Goal: Task Accomplishment & Management: Manage account settings

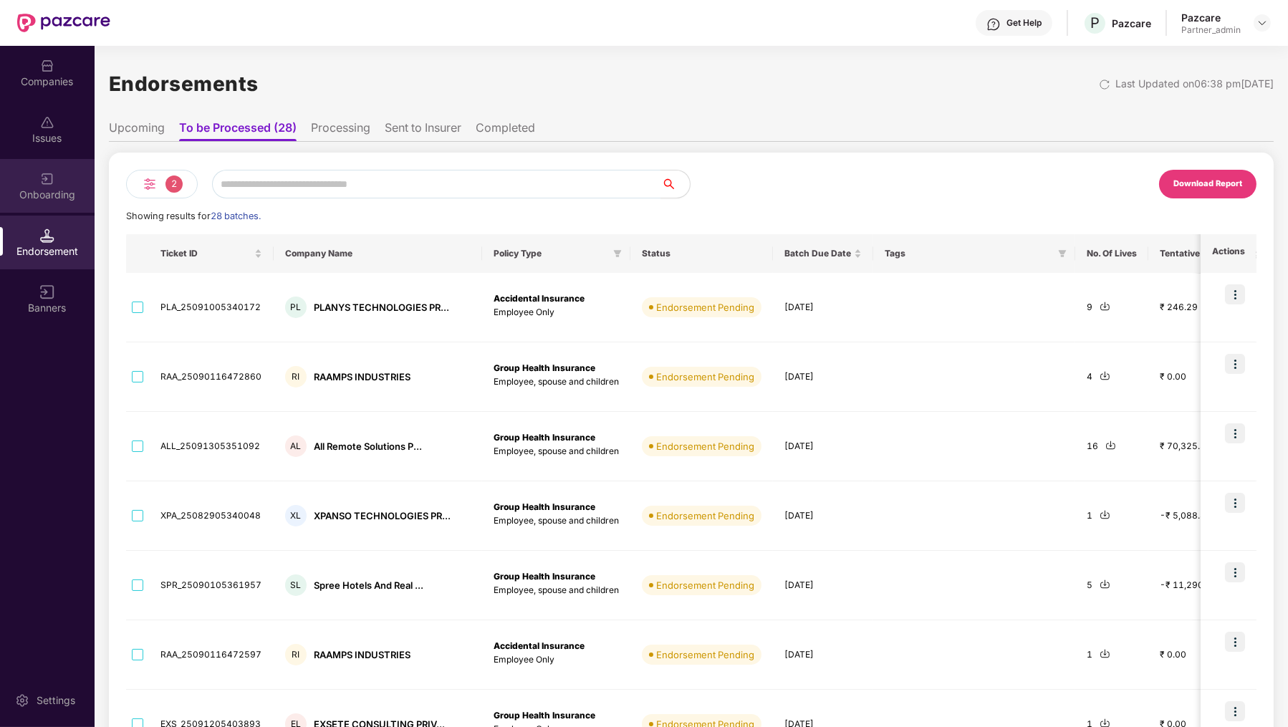
click at [36, 199] on div "Onboarding" at bounding box center [47, 195] width 95 height 14
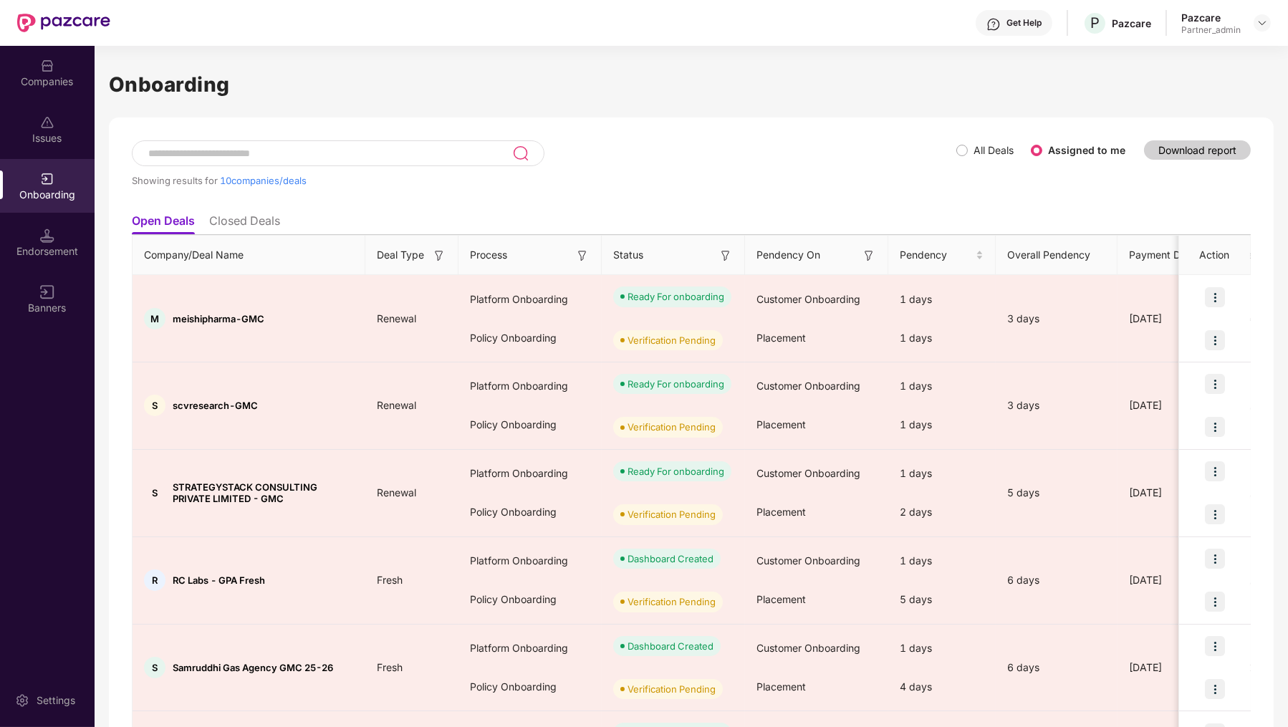
click at [225, 153] on input at bounding box center [329, 154] width 365 height 12
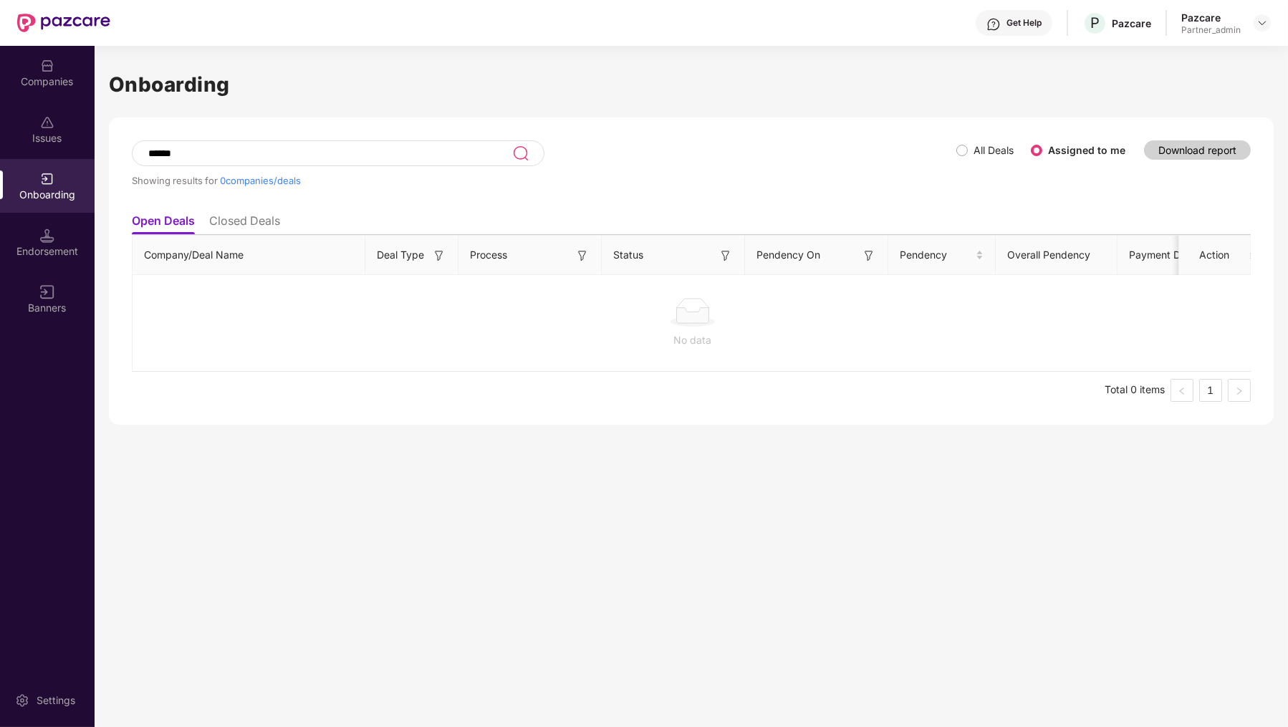
click at [228, 224] on li "Closed Deals" at bounding box center [244, 223] width 71 height 21
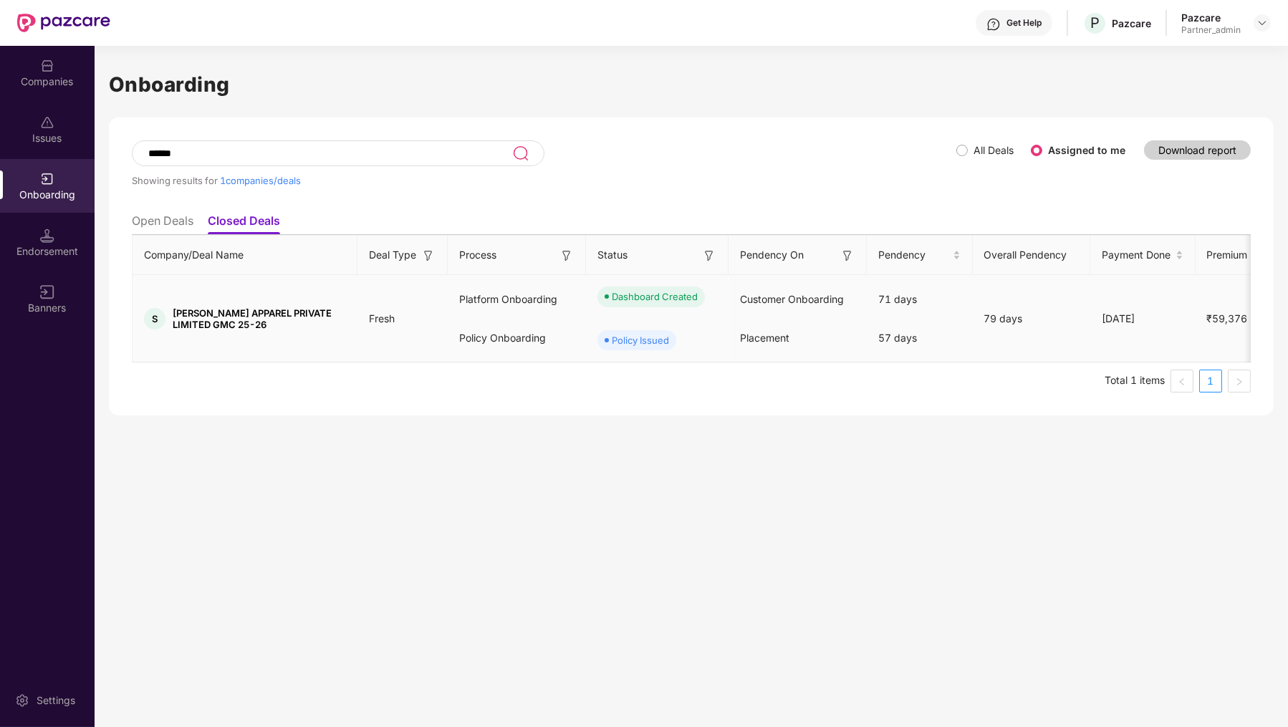
click at [297, 348] on td "S SPRINGMAN APPAREL PRIVATE LIMITED GMC 25-26" at bounding box center [245, 318] width 225 height 87
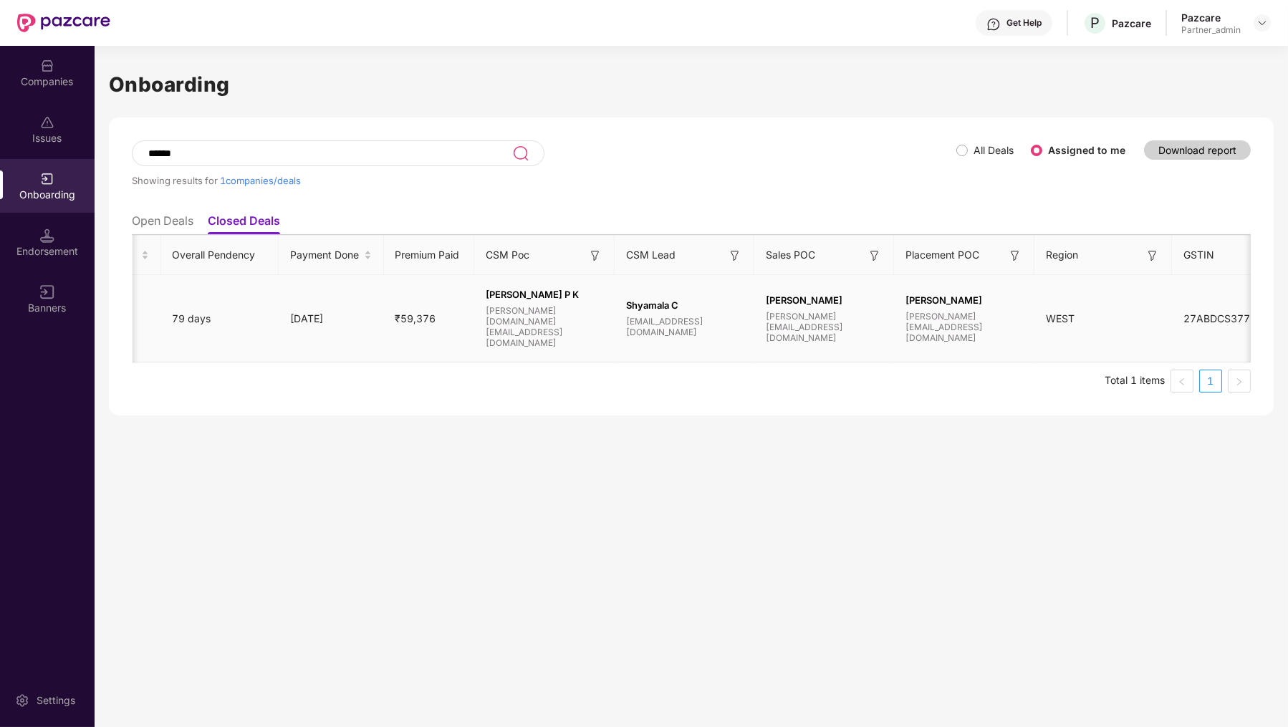
scroll to position [0, 815]
click at [335, 152] on input "******" at bounding box center [329, 154] width 365 height 12
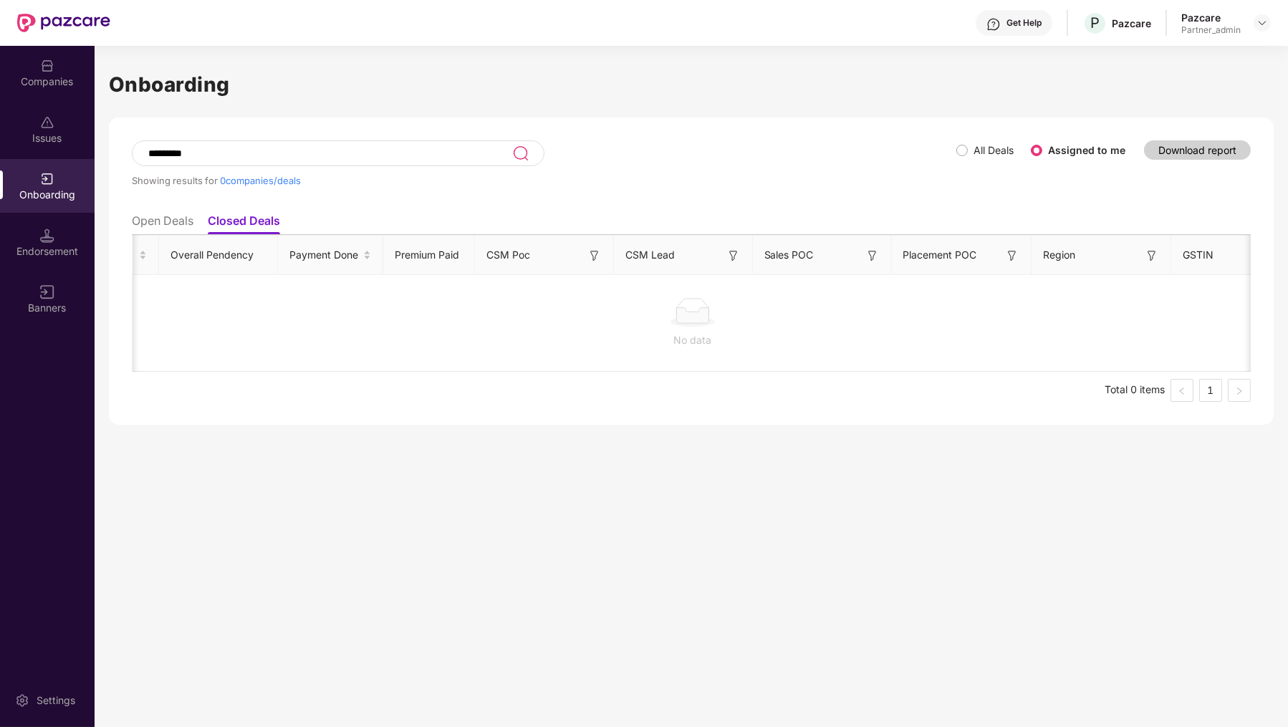
type input "*********"
click at [156, 223] on li "Open Deals" at bounding box center [163, 223] width 62 height 21
click at [256, 221] on li "Closed Deals" at bounding box center [244, 223] width 71 height 21
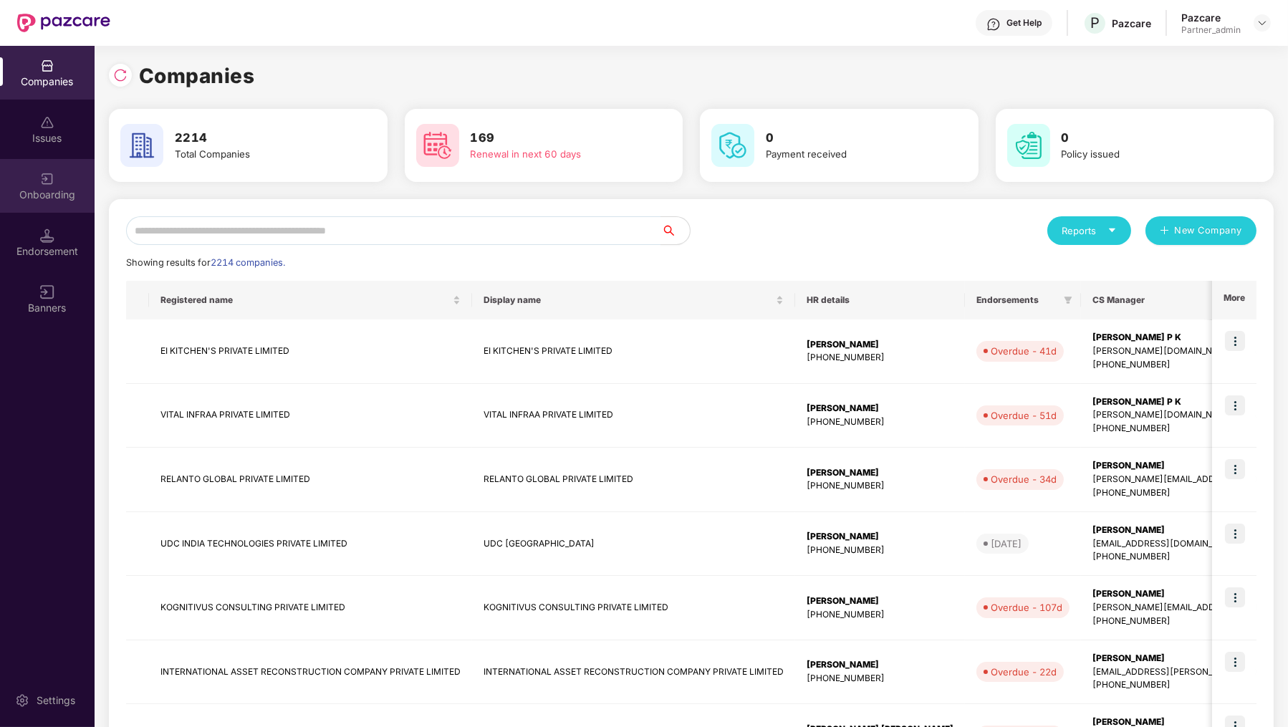
click at [61, 194] on div "Onboarding" at bounding box center [47, 195] width 95 height 14
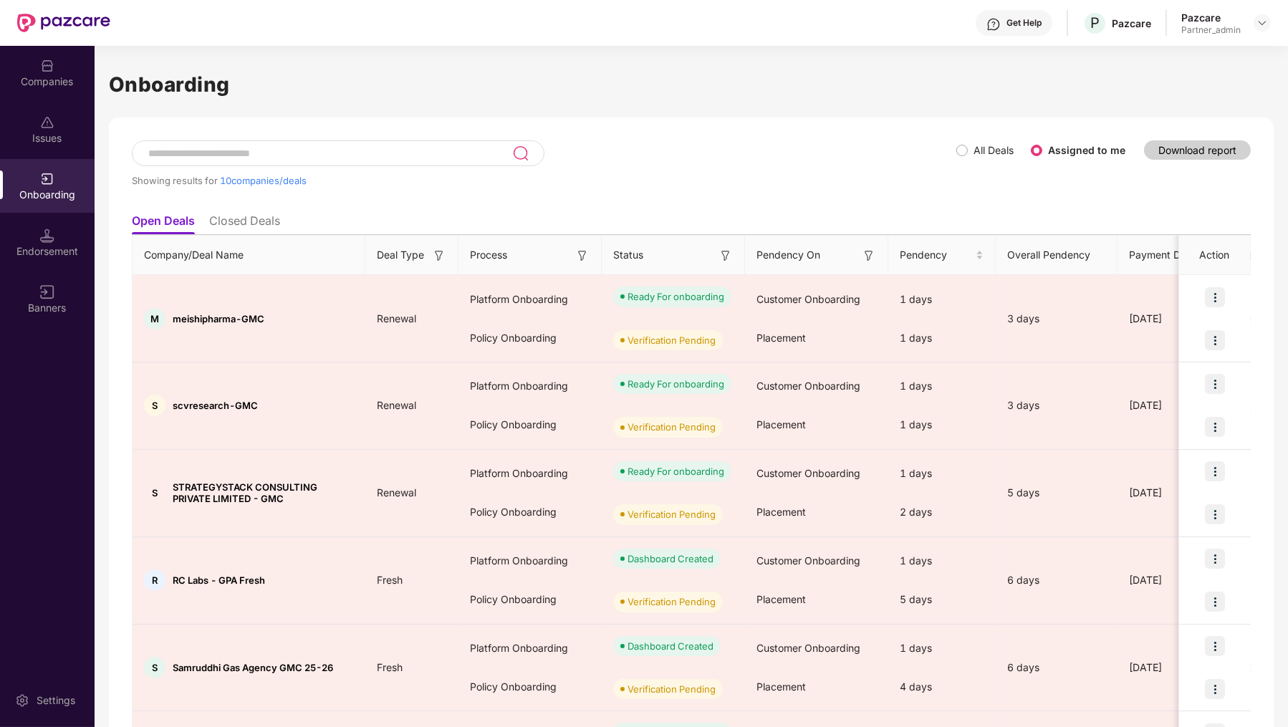
click at [229, 148] on input at bounding box center [329, 154] width 365 height 12
click at [955, 153] on div "Showing results for 10 companies/deals" at bounding box center [544, 173] width 824 height 66
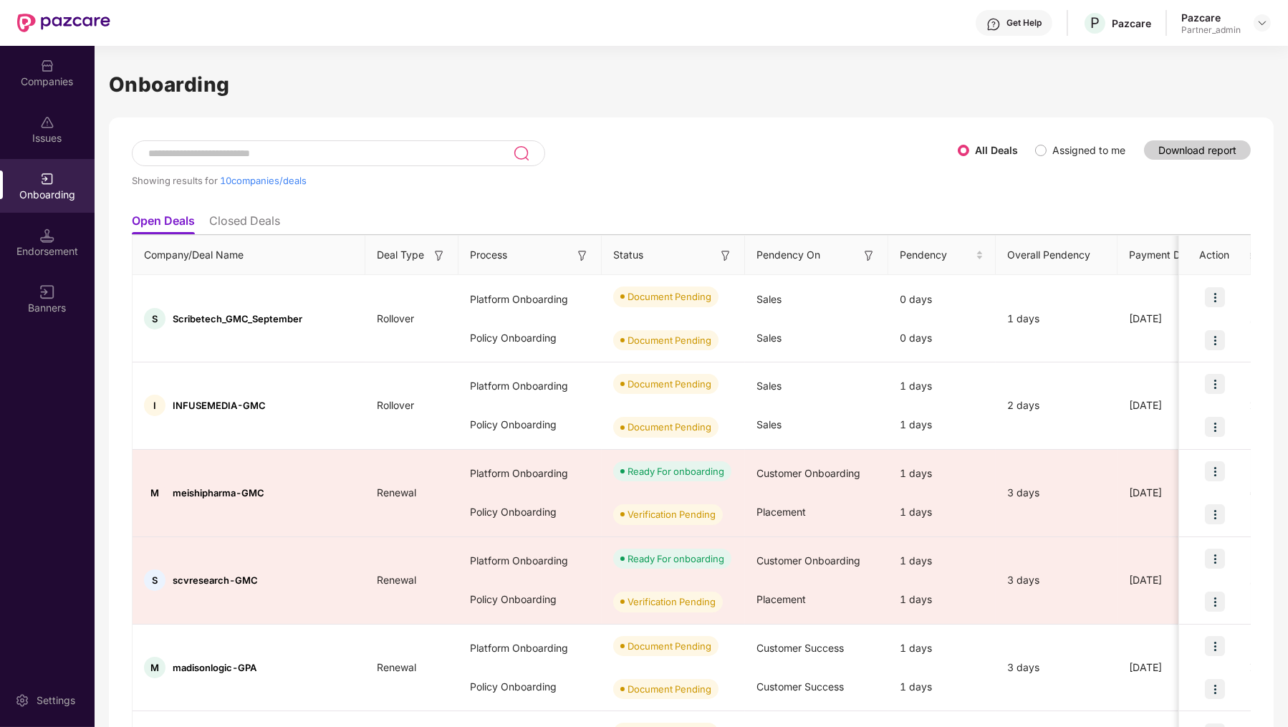
click at [365, 155] on input at bounding box center [330, 154] width 366 height 12
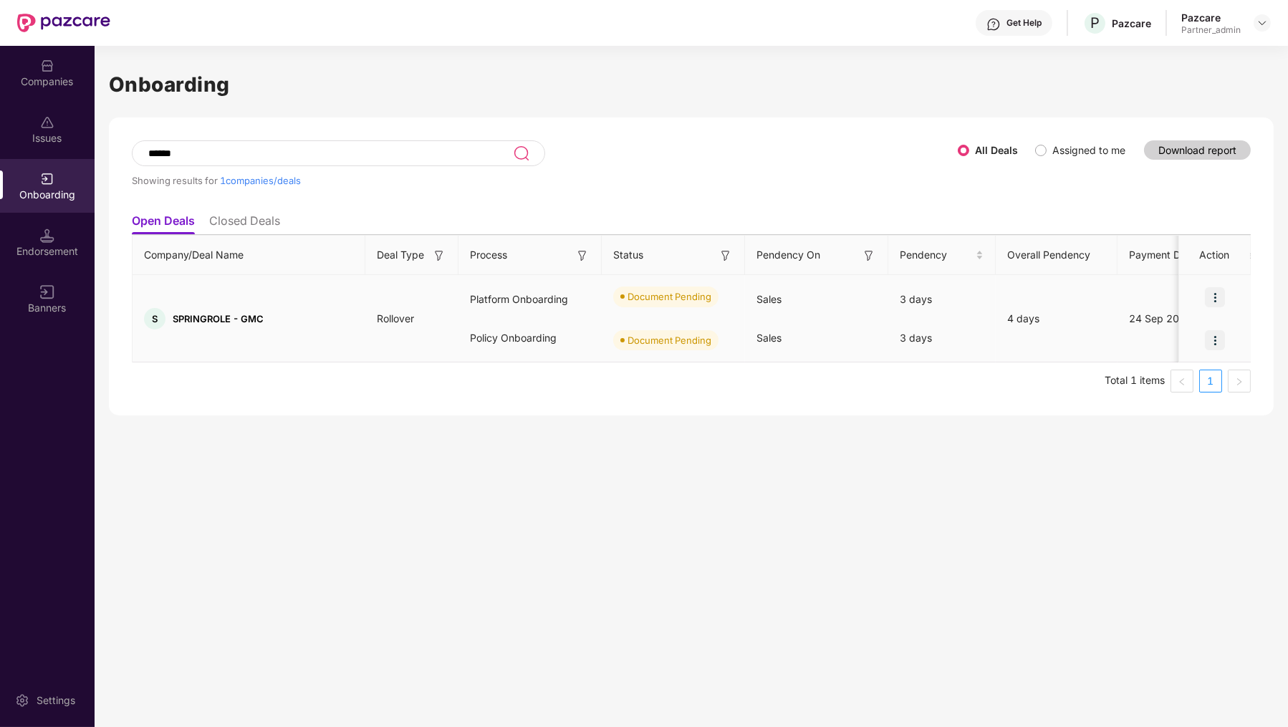
type input "******"
click at [688, 297] on div "Document Pending" at bounding box center [669, 296] width 84 height 14
click at [649, 338] on div "Document Pending" at bounding box center [669, 340] width 84 height 14
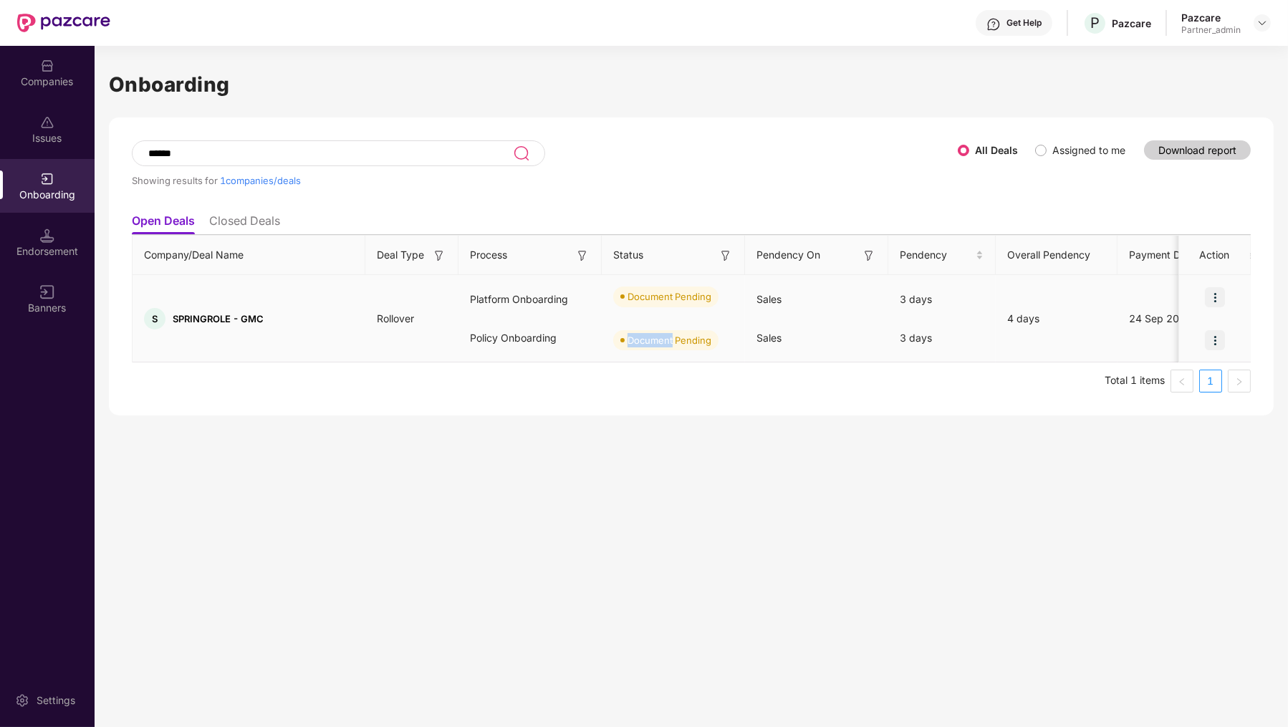
click at [649, 338] on div "Document Pending" at bounding box center [669, 340] width 84 height 14
click at [536, 297] on div "Platform Onboarding" at bounding box center [529, 299] width 143 height 39
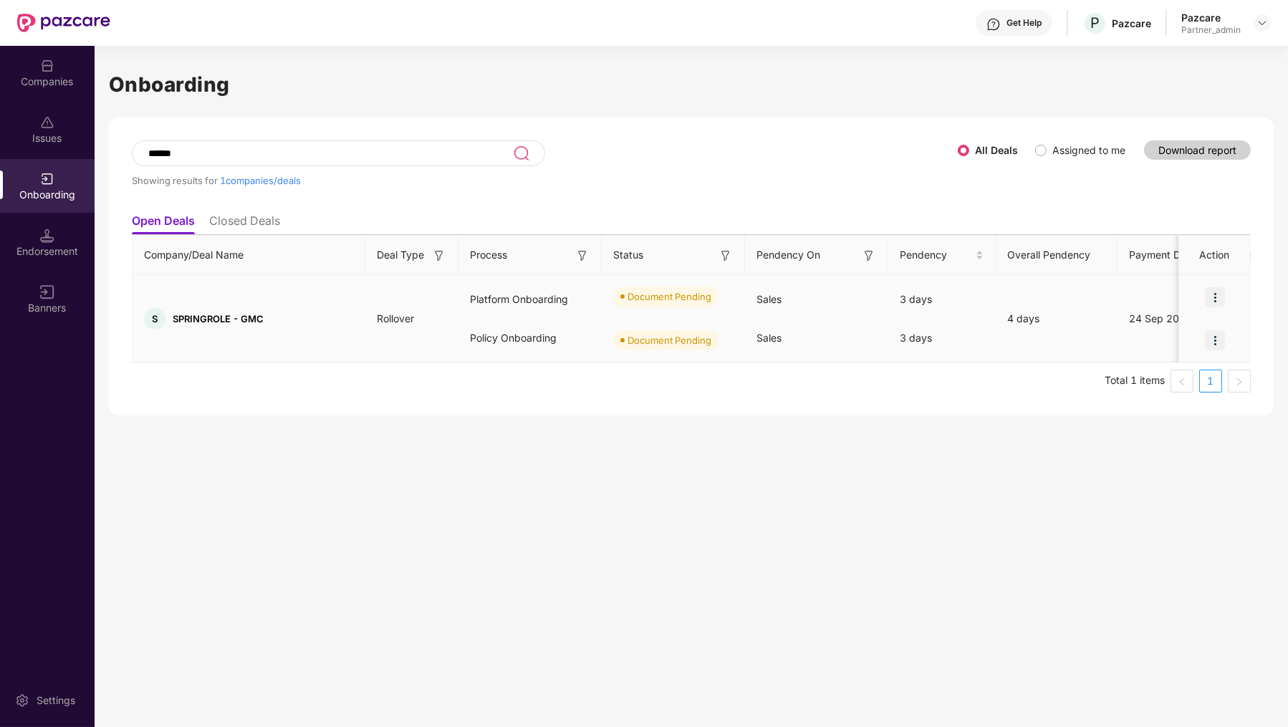
click at [531, 334] on div "Policy Onboarding" at bounding box center [529, 338] width 143 height 39
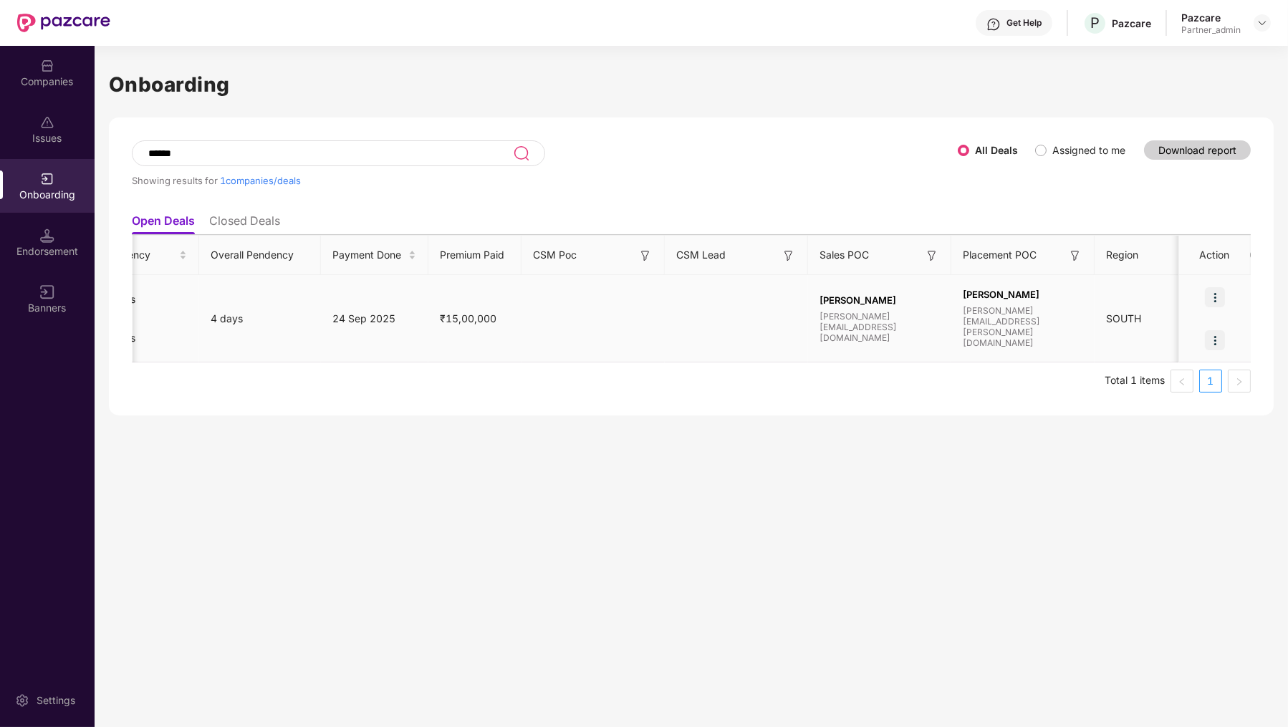
scroll to position [0, 797]
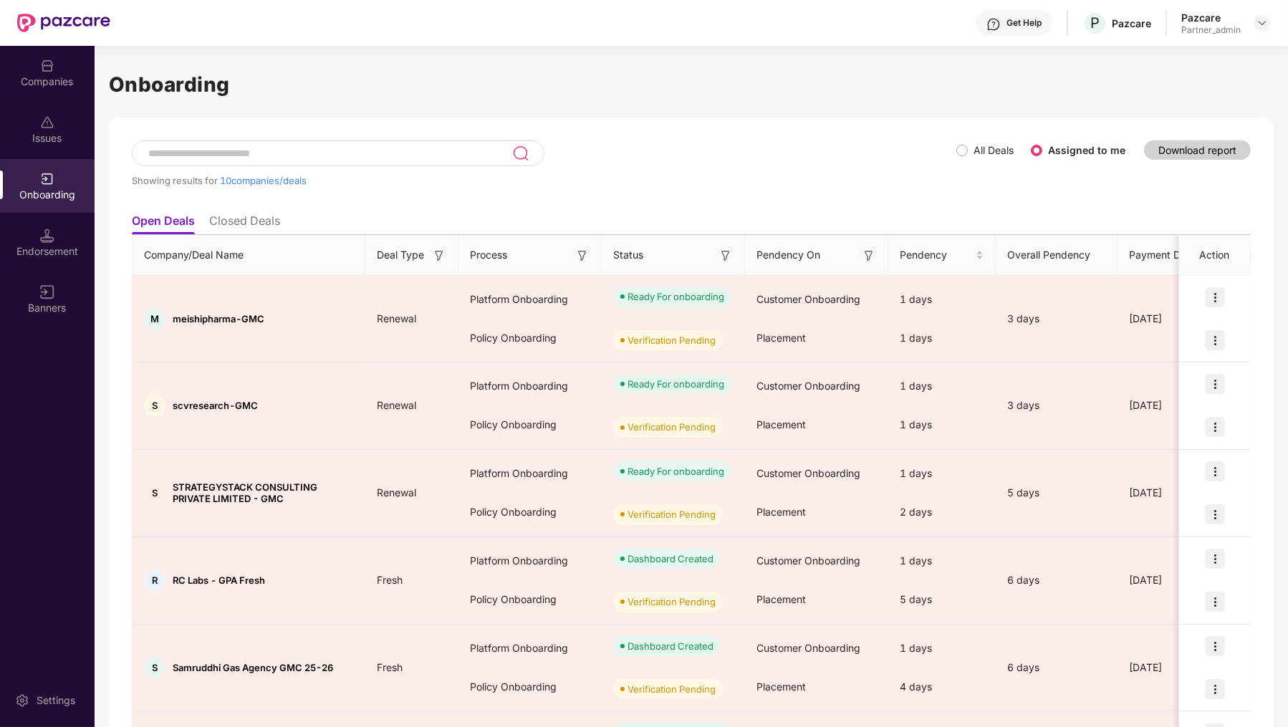
click at [345, 143] on div at bounding box center [338, 153] width 413 height 26
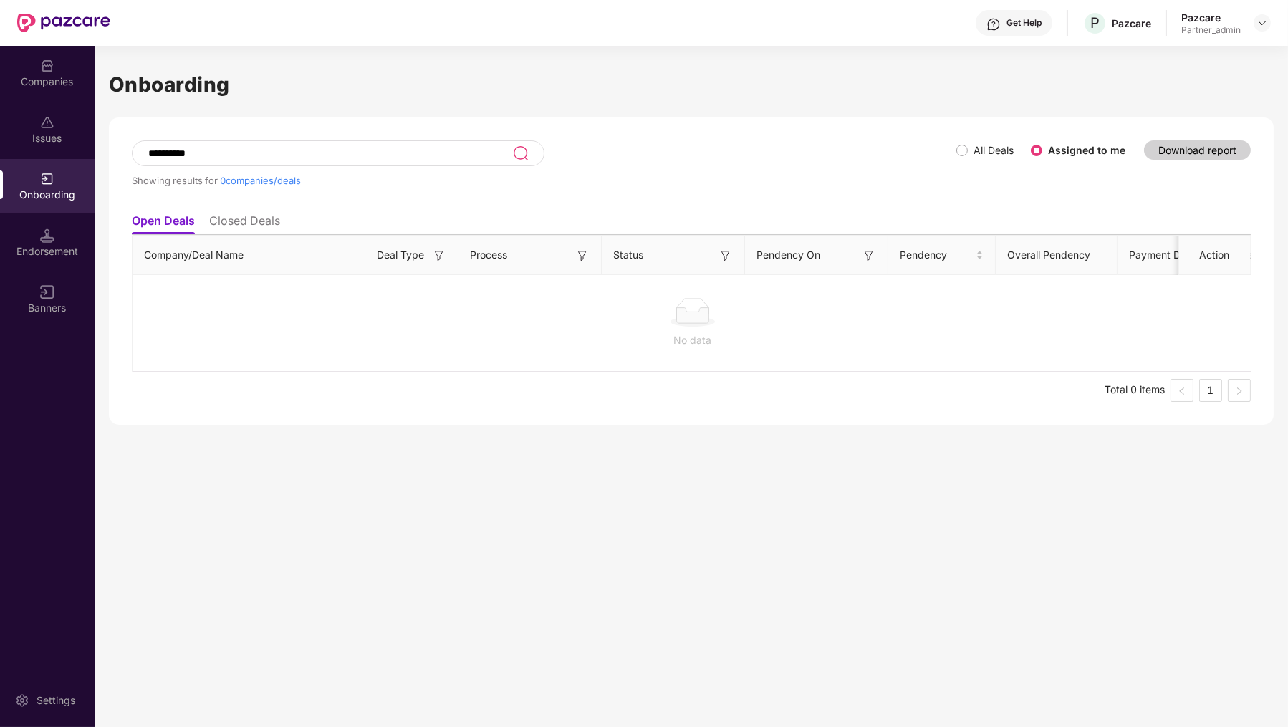
type input "**********"
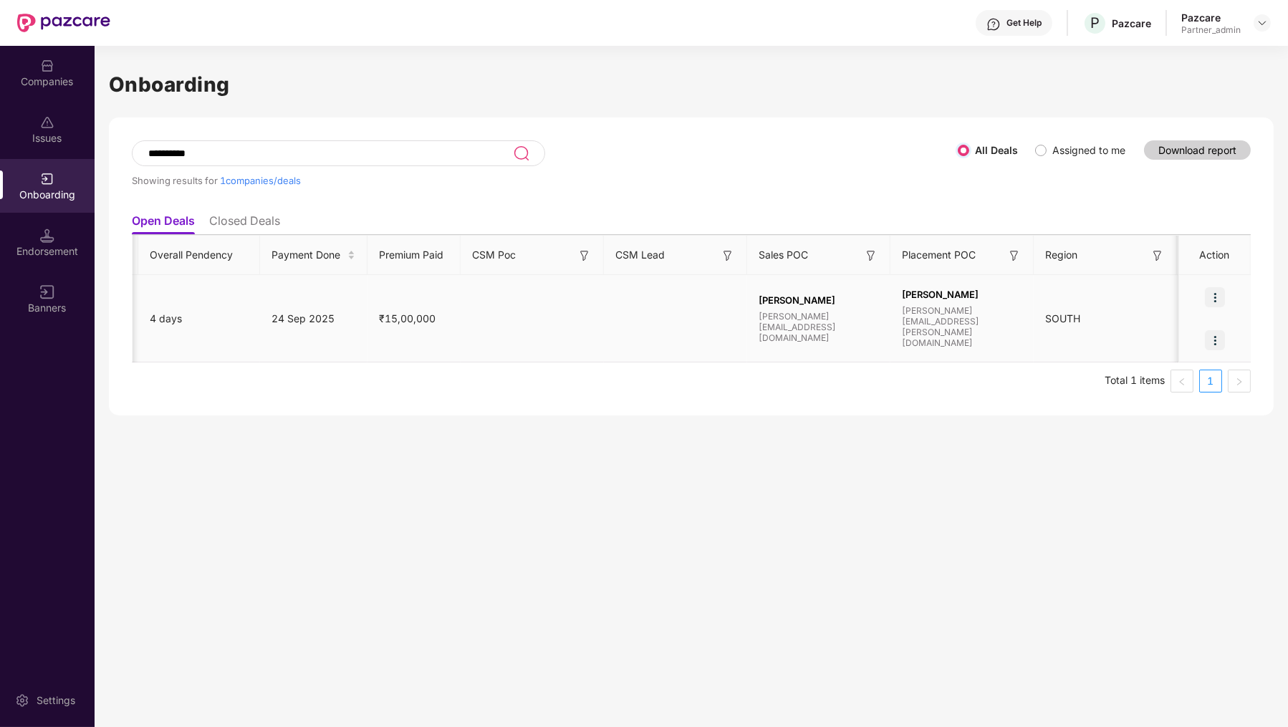
scroll to position [0, 775]
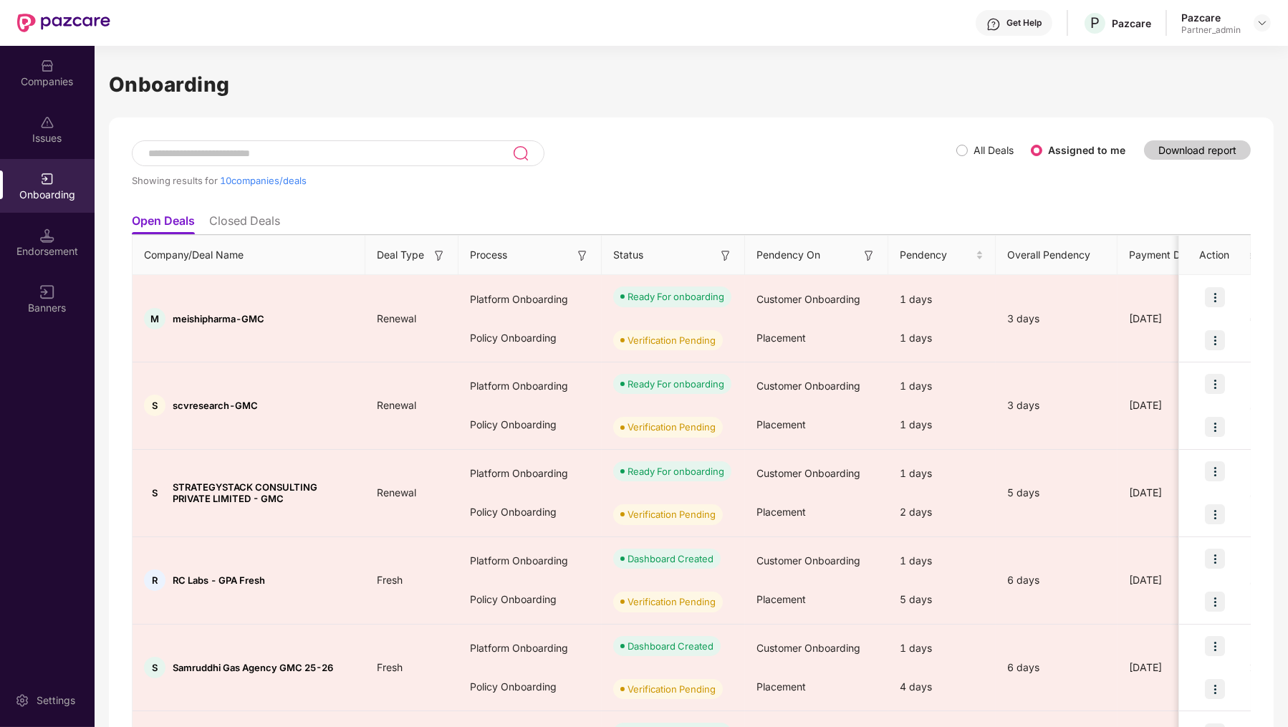
click at [226, 218] on li "Closed Deals" at bounding box center [244, 223] width 71 height 21
click at [220, 152] on input at bounding box center [329, 154] width 365 height 12
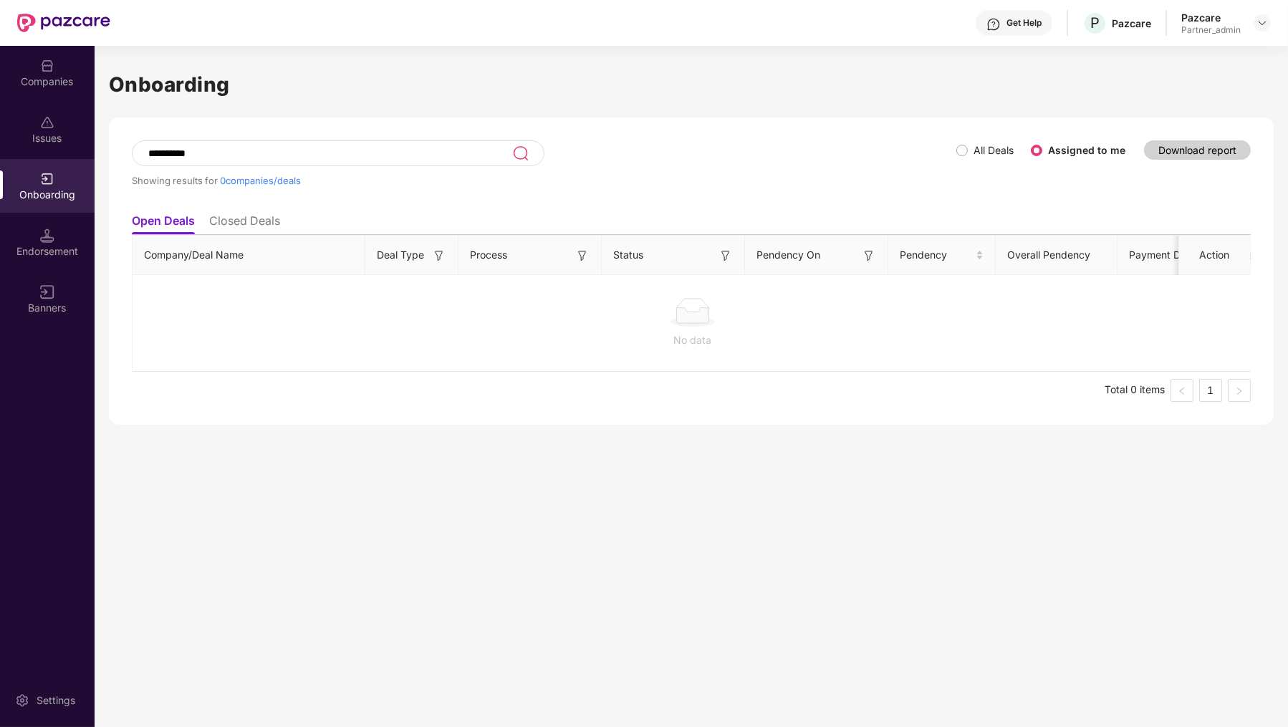
type input "**********"
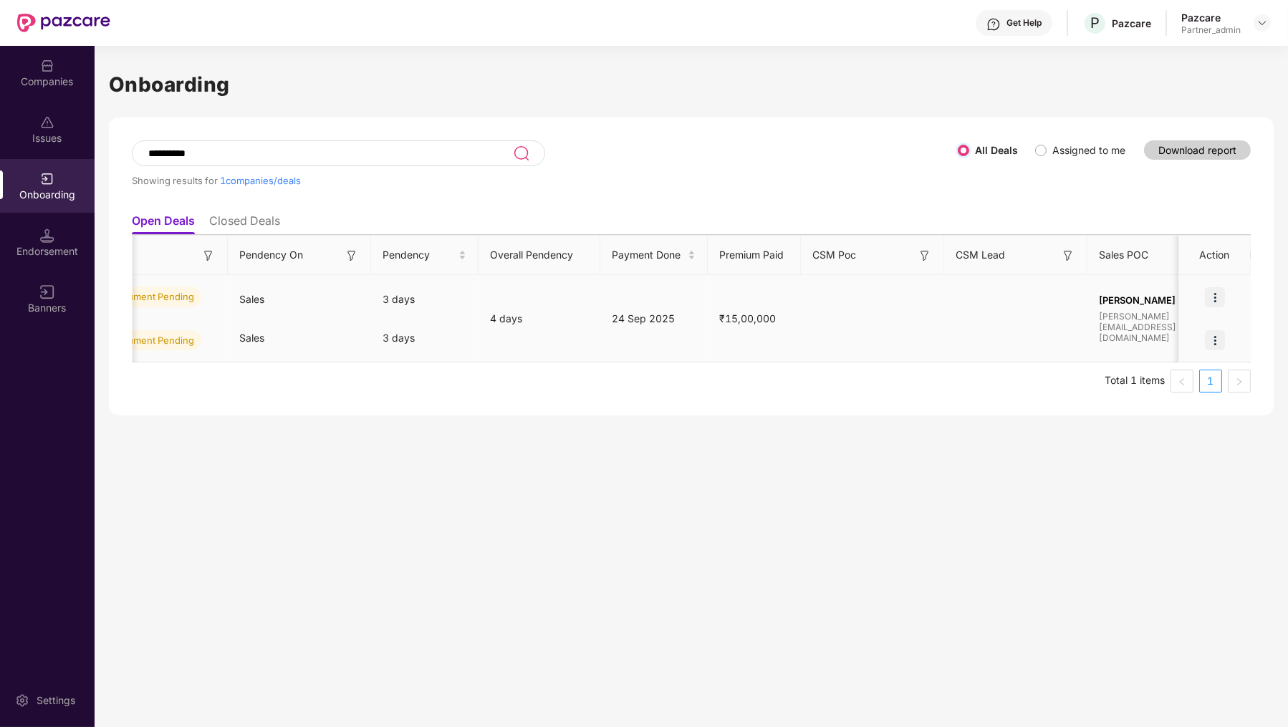
scroll to position [0, 524]
click at [247, 225] on li "Closed Deals" at bounding box center [244, 223] width 71 height 21
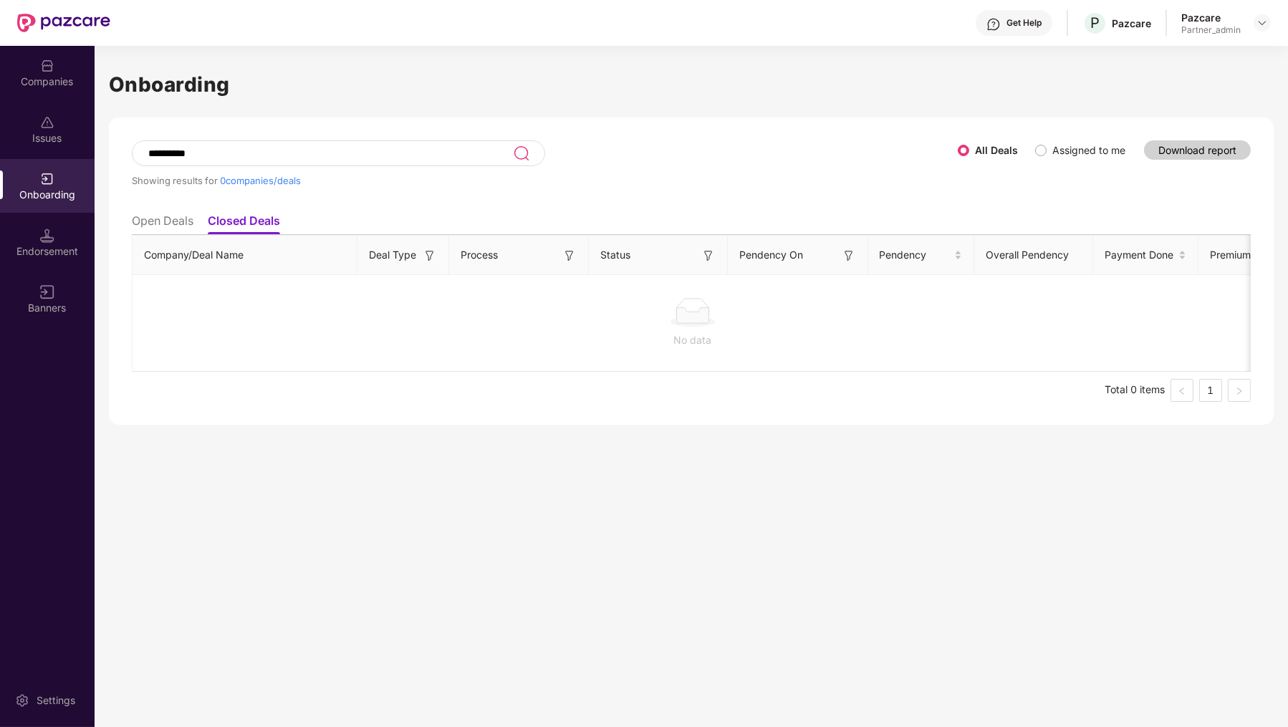
click at [186, 225] on li "Open Deals" at bounding box center [163, 223] width 62 height 21
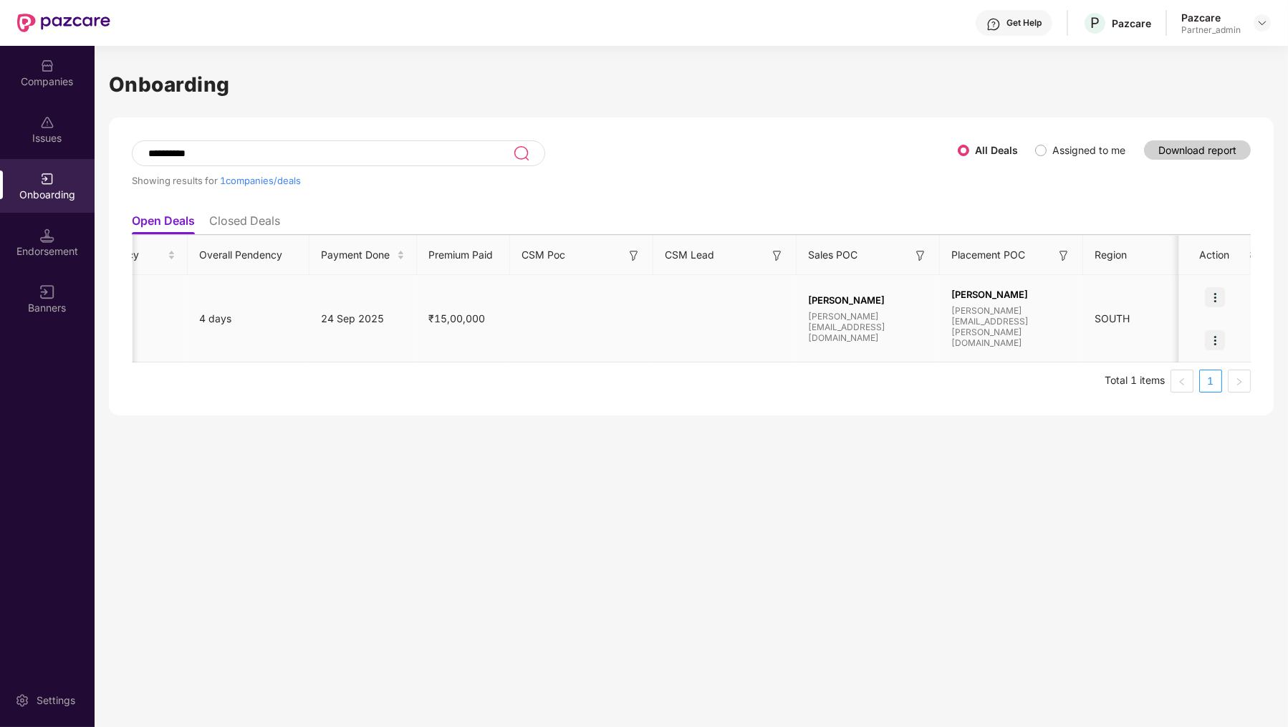
scroll to position [0, 0]
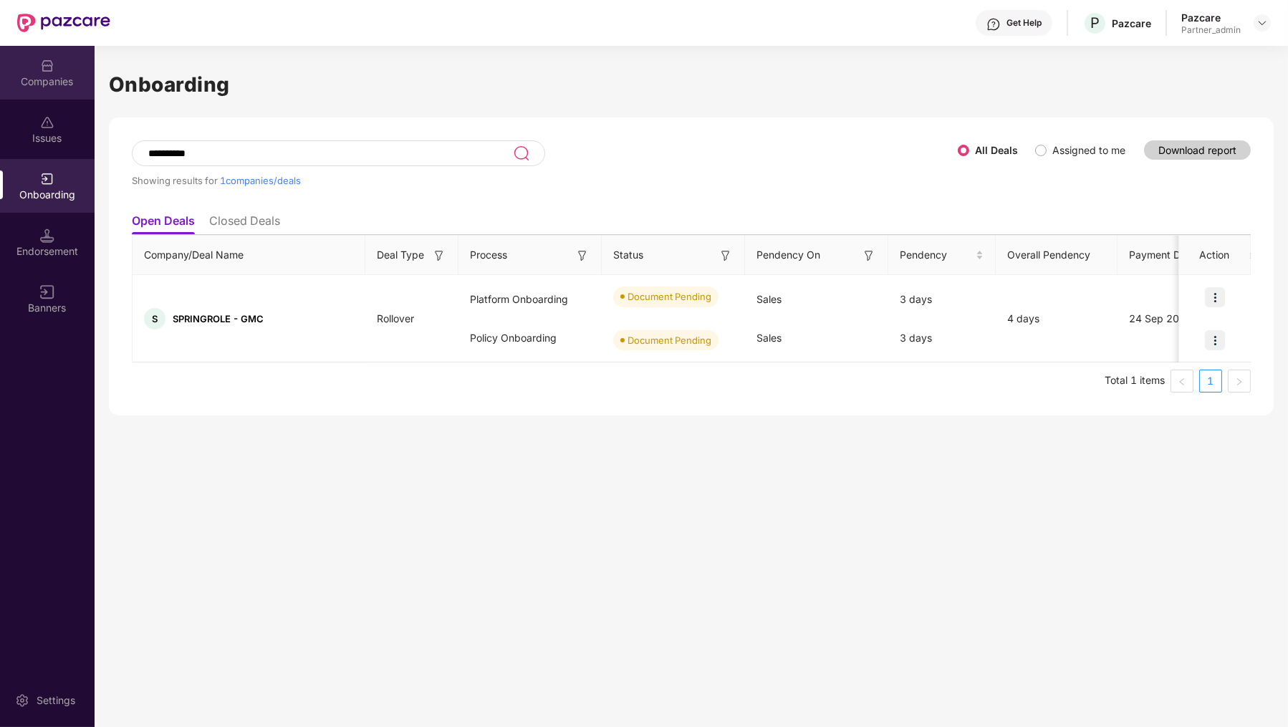
click at [40, 67] on img at bounding box center [47, 66] width 14 height 14
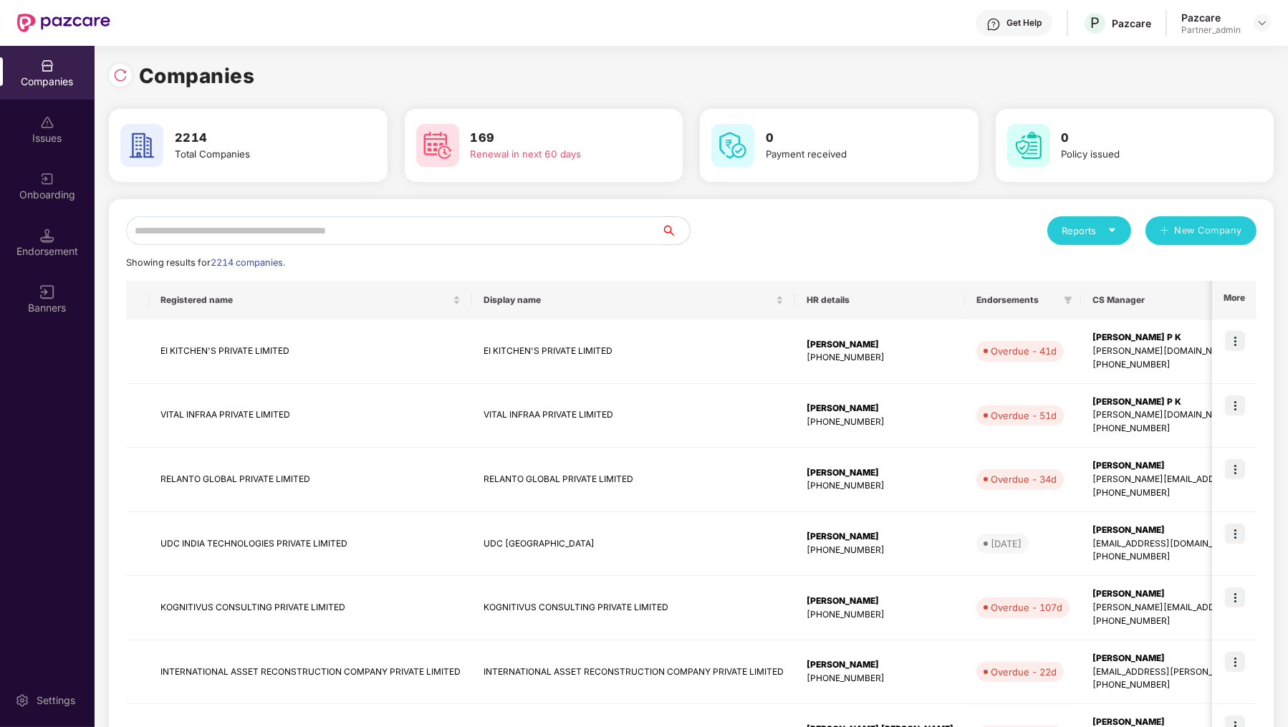
click at [211, 236] on input "text" at bounding box center [393, 230] width 535 height 29
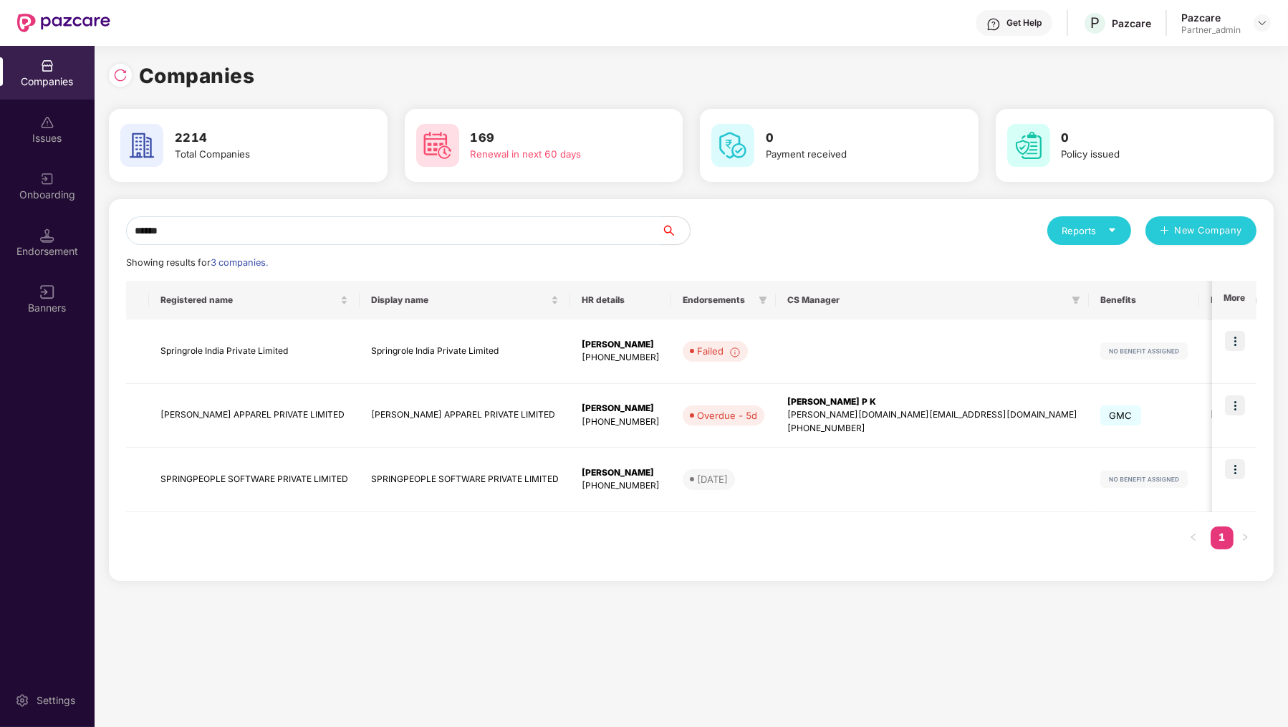
type input "******"
